Goal: Information Seeking & Learning: Check status

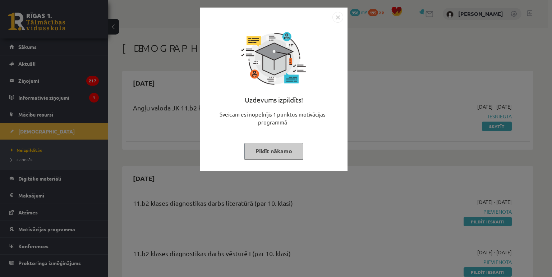
click at [264, 151] on button "Pildīt nākamo" at bounding box center [273, 151] width 59 height 17
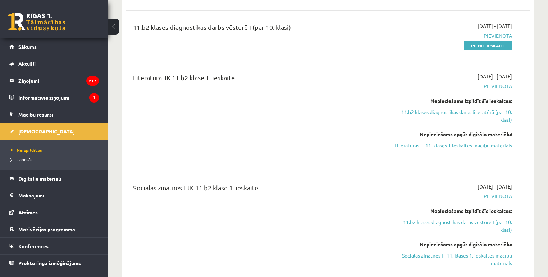
scroll to position [230, 0]
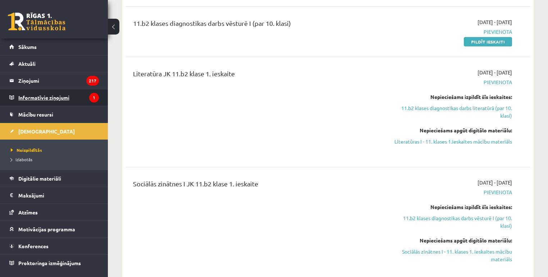
click at [33, 96] on legend "Informatīvie ziņojumi 1" at bounding box center [58, 97] width 80 height 17
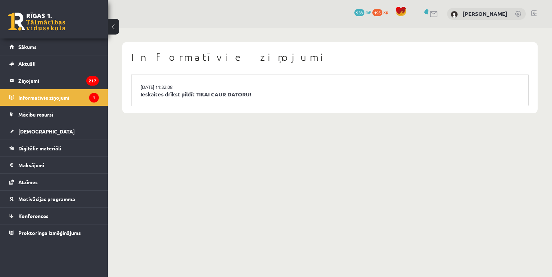
click at [198, 95] on link "Ieskaites drīkst pildīt TIKAI CAUR DATORU!" at bounding box center [329, 94] width 379 height 8
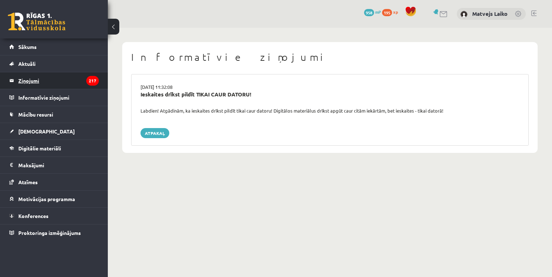
click at [25, 80] on legend "Ziņojumi 217" at bounding box center [58, 80] width 80 height 17
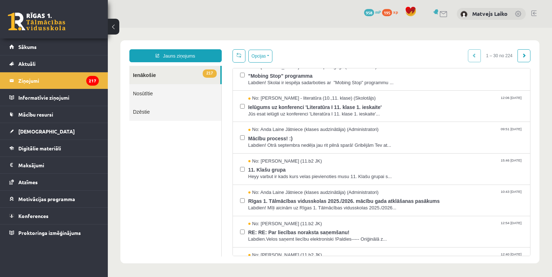
scroll to position [287, 0]
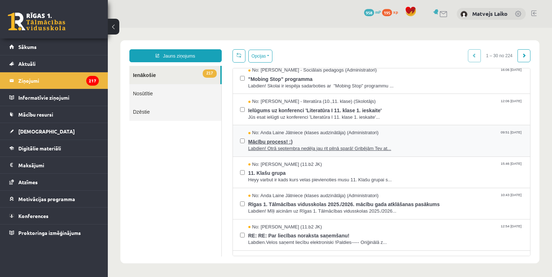
click at [277, 142] on span "Mācību process! :)" at bounding box center [385, 140] width 275 height 9
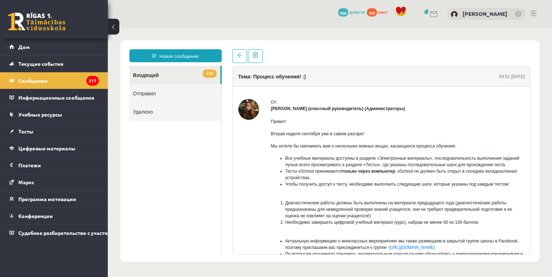
scroll to position [0, 0]
click at [237, 55] on span at bounding box center [239, 55] width 5 height 5
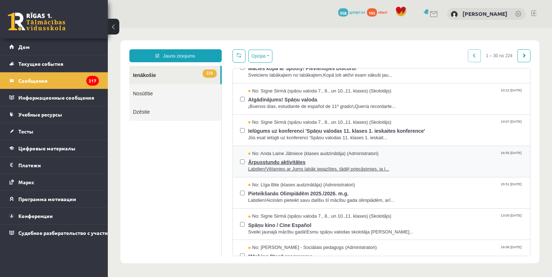
scroll to position [115, 0]
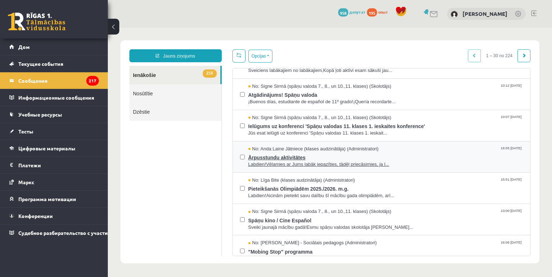
click at [289, 158] on span "Ārpusstundu aktivitātes" at bounding box center [385, 156] width 275 height 9
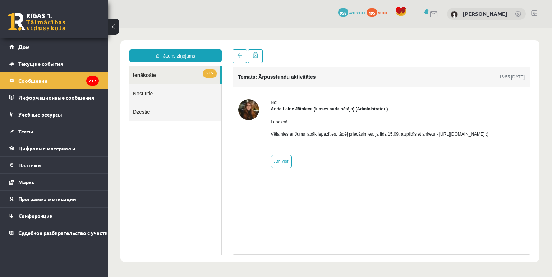
scroll to position [0, 0]
click at [239, 52] on link at bounding box center [239, 56] width 14 height 14
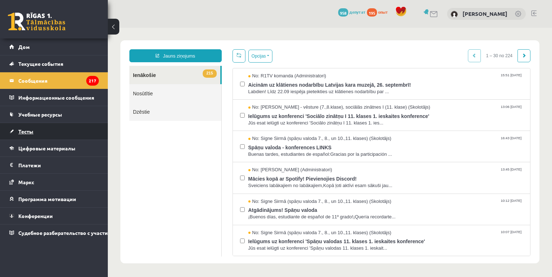
click at [30, 132] on font "Тесты" at bounding box center [25, 131] width 15 height 6
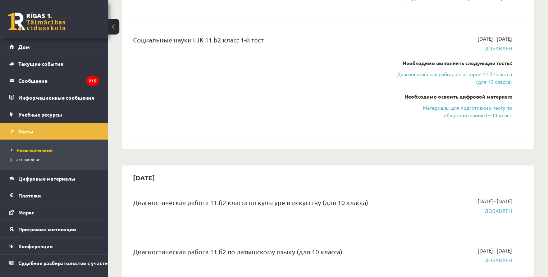
scroll to position [546, 0]
